Goal: Communication & Community: Answer question/provide support

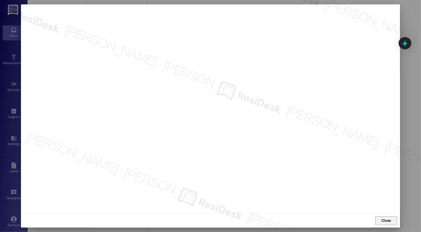
click at [383, 220] on span "Close" at bounding box center [386, 221] width 10 height 6
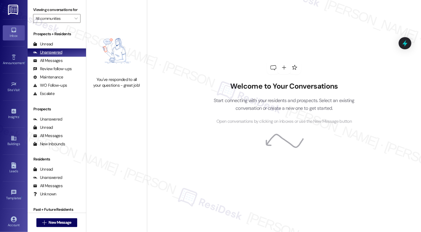
click at [53, 55] on div "Unanswered" at bounding box center [47, 53] width 29 height 6
click at [54, 64] on div "All Messages" at bounding box center [48, 61] width 30 height 6
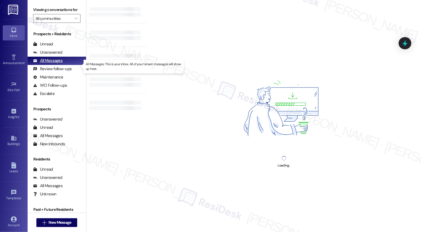
click at [54, 64] on div "All Messages" at bounding box center [48, 61] width 30 height 6
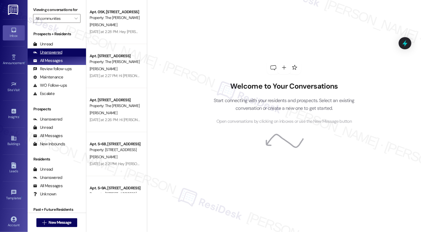
click at [48, 55] on div "Unanswered" at bounding box center [47, 53] width 29 height 6
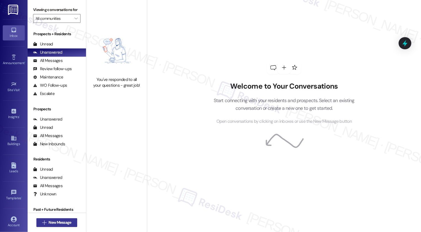
click at [58, 223] on span "New Message" at bounding box center [60, 223] width 23 height 6
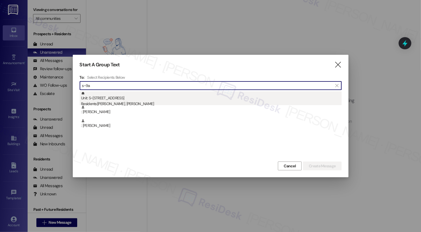
type input "s~9a"
click at [117, 103] on div "Residents: [PERSON_NAME], [PERSON_NAME]" at bounding box center [211, 104] width 261 height 6
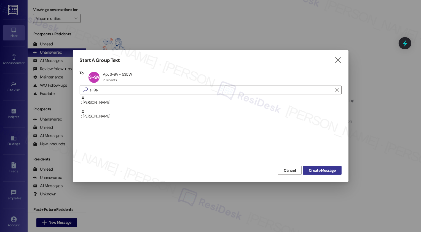
click at [326, 169] on span "Create Message" at bounding box center [322, 171] width 27 height 6
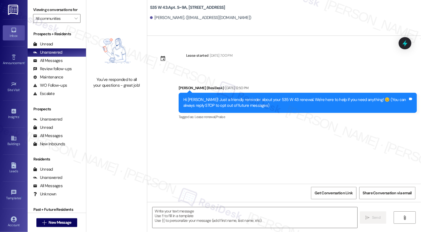
type textarea "Fetching suggested responses. Please feel free to read through the conversation…"
click at [219, 223] on textarea at bounding box center [254, 218] width 205 height 21
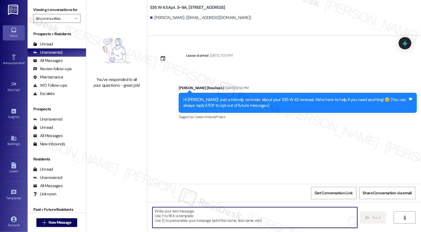
click at [209, 214] on textarea "To enrich screen reader interactions, please activate Accessibility in Grammarl…" at bounding box center [254, 218] width 205 height 21
paste textarea "Hey {{first_name}}! Don't forget to review your renewal options for {{property}…"
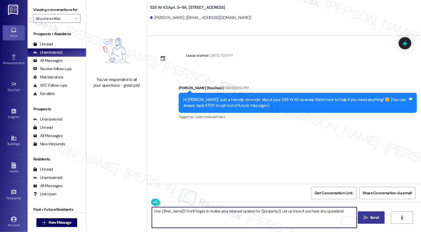
type textarea "Hey {{first_name}}! Don't forget to review your renewal options for {{property}…"
click at [376, 216] on span "Send" at bounding box center [374, 218] width 9 height 6
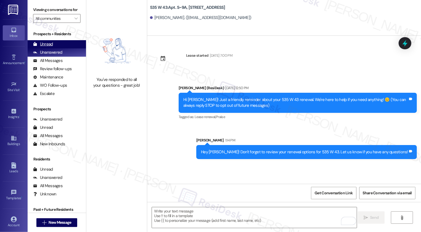
click at [46, 47] on div "Unread" at bounding box center [43, 44] width 20 height 6
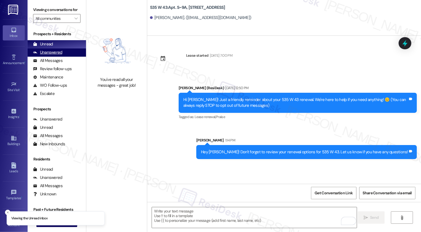
click at [49, 55] on div "Unanswered" at bounding box center [47, 53] width 29 height 6
